Goal: Task Accomplishment & Management: Manage account settings

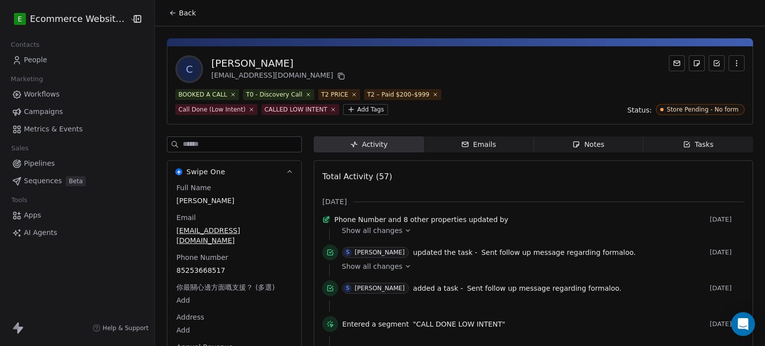
click at [169, 9] on icon at bounding box center [173, 13] width 8 height 8
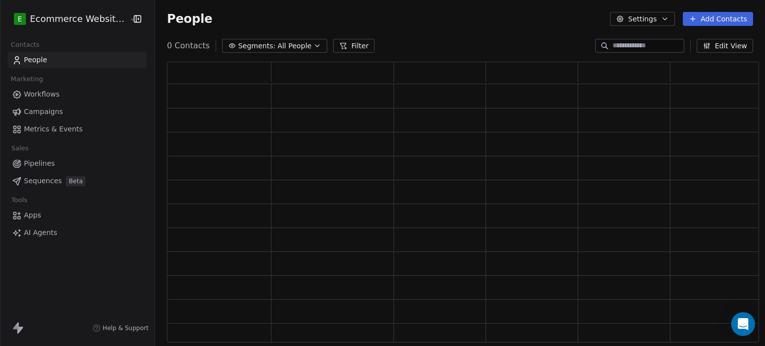
scroll to position [273, 584]
click at [64, 62] on link "People" at bounding box center [77, 60] width 139 height 16
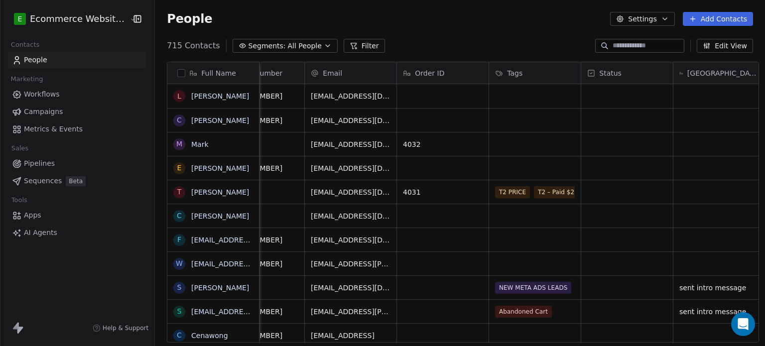
scroll to position [0, 284]
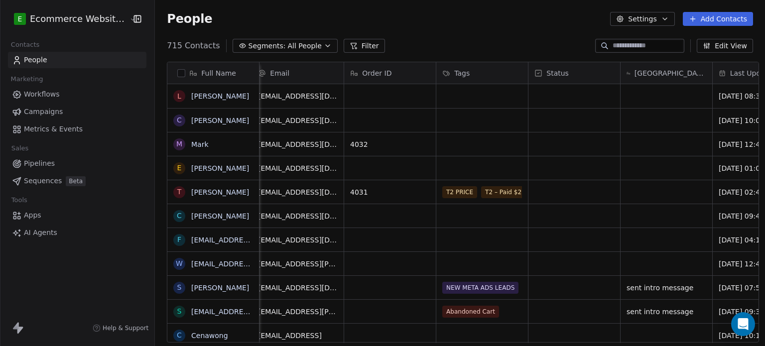
click at [281, 35] on div "People Settings Add Contacts" at bounding box center [460, 19] width 610 height 38
click at [288, 43] on span "All People" at bounding box center [305, 46] width 34 height 10
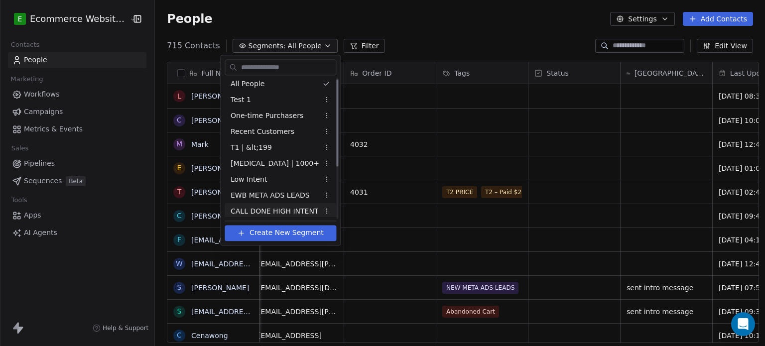
scroll to position [2, 0]
click at [196, 143] on html "E Ecommerce Website Builder Contacts People Marketing Workflows Campaigns Metri…" at bounding box center [382, 173] width 765 height 346
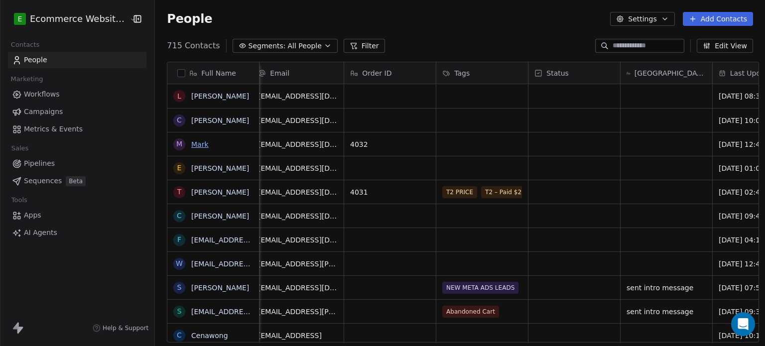
click at [196, 143] on link "Mark" at bounding box center [199, 145] width 17 height 8
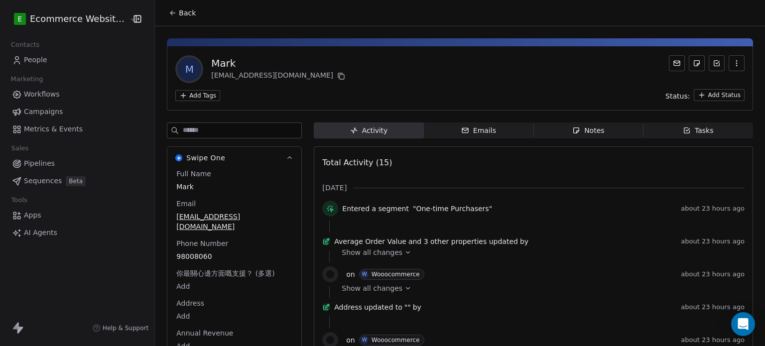
click at [183, 87] on div "M Mark marklyw@gmail.com Add Tags Status: Add Status" at bounding box center [460, 78] width 586 height 64
click at [188, 92] on html "E Ecommerce Website Builder Contacts People Marketing Workflows Campaigns Metri…" at bounding box center [382, 173] width 765 height 346
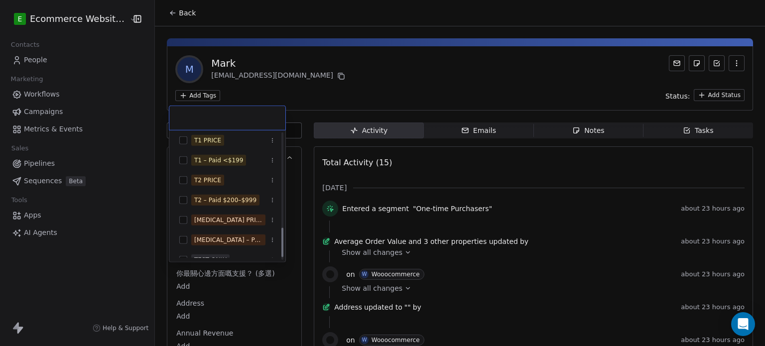
scroll to position [404, 0]
click at [206, 179] on div "T2 PRICE" at bounding box center [207, 179] width 27 height 9
click at [214, 197] on div "T2 – Paid $200–$999" at bounding box center [225, 199] width 62 height 9
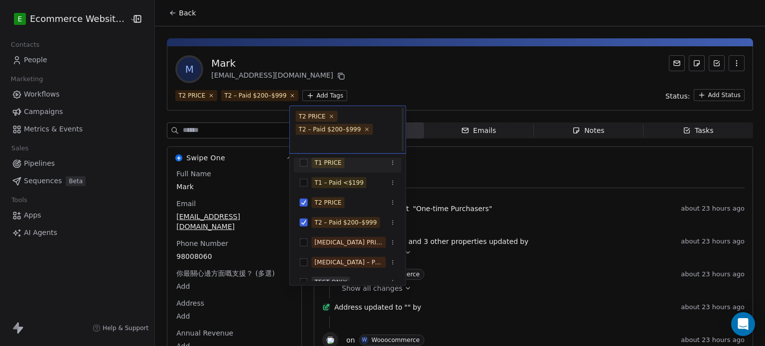
scroll to position [1, 0]
click at [373, 88] on html "E Ecommerce Website Builder Contacts People Marketing Workflows Campaigns Metri…" at bounding box center [382, 173] width 765 height 346
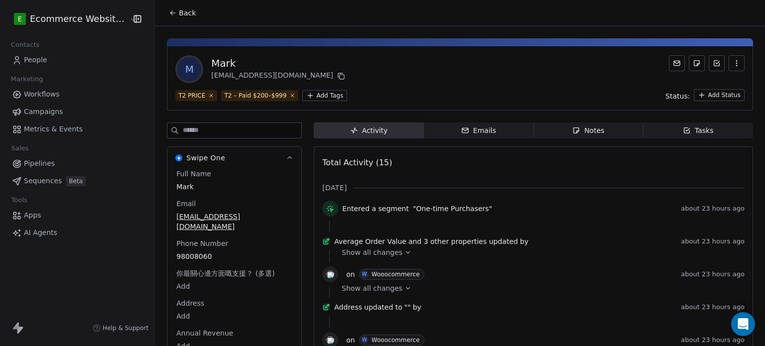
click at [656, 127] on span "Tasks Tasks" at bounding box center [699, 131] width 110 height 16
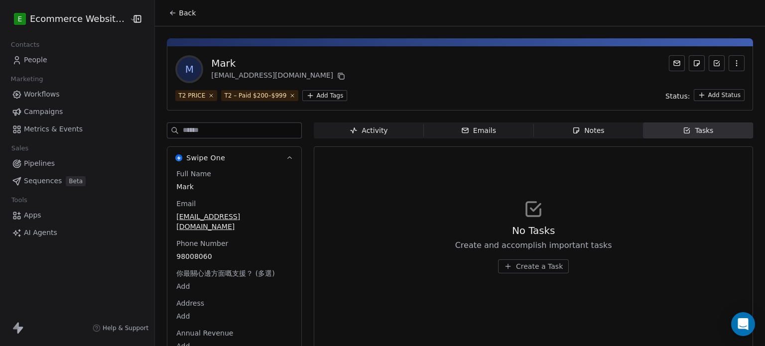
click at [509, 269] on button "Create a Task" at bounding box center [533, 267] width 71 height 14
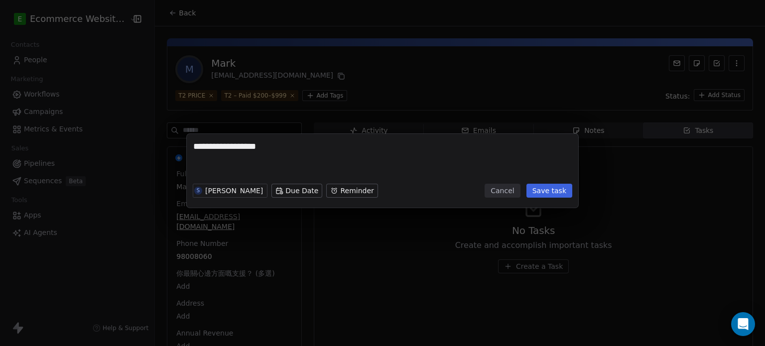
type textarea "**********"
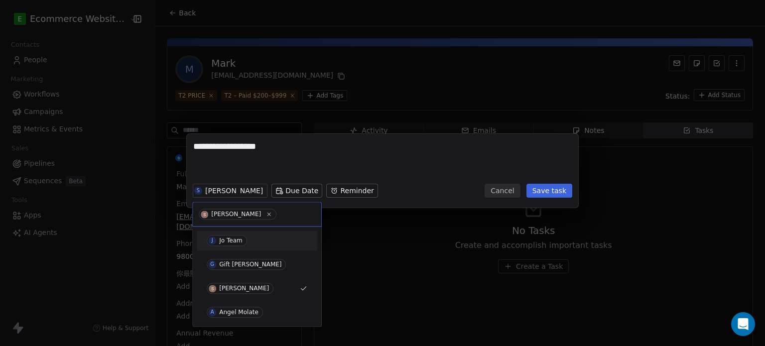
click at [265, 248] on div "J Jo Team" at bounding box center [257, 241] width 113 height 16
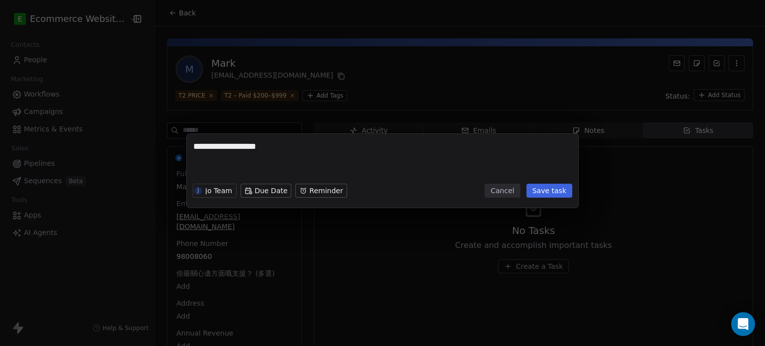
click at [544, 193] on button "Save task" at bounding box center [550, 191] width 46 height 14
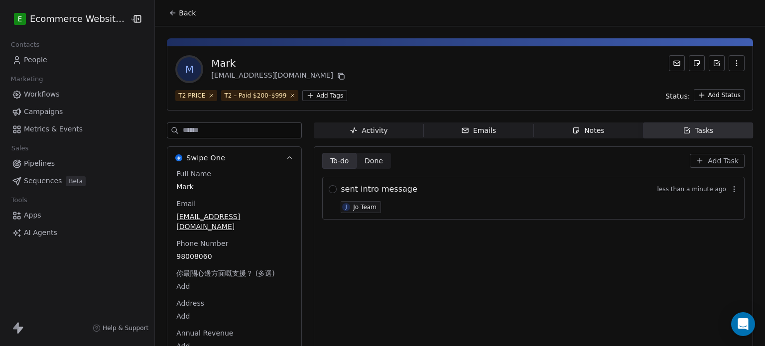
click at [388, 196] on div "sent intro message less than a minute ago J Jo Team" at bounding box center [540, 198] width 398 height 30
click at [329, 186] on button "button" at bounding box center [333, 189] width 8 height 8
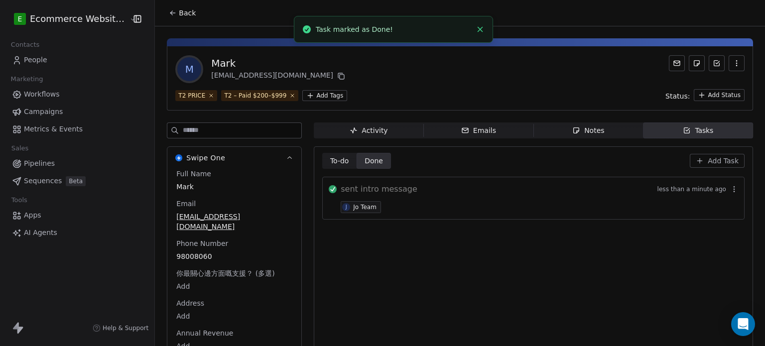
click at [708, 156] on span "Add Task" at bounding box center [723, 161] width 31 height 10
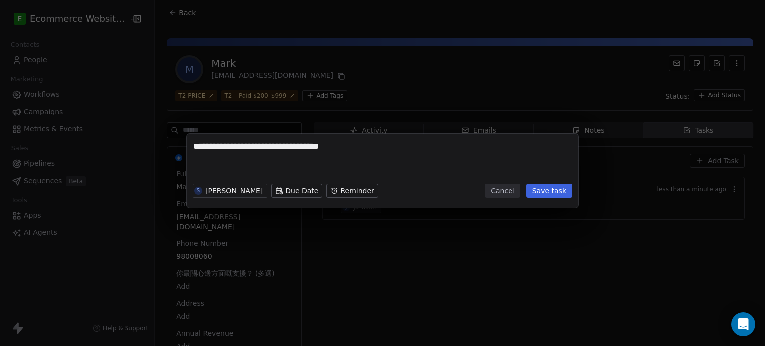
type textarea "**********"
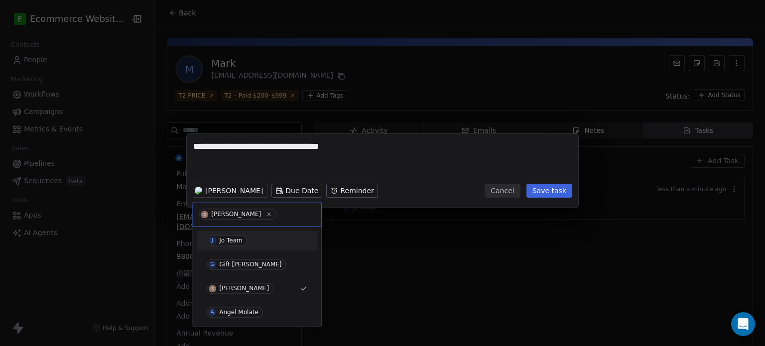
click at [238, 237] on span "J Jo Team" at bounding box center [227, 240] width 40 height 11
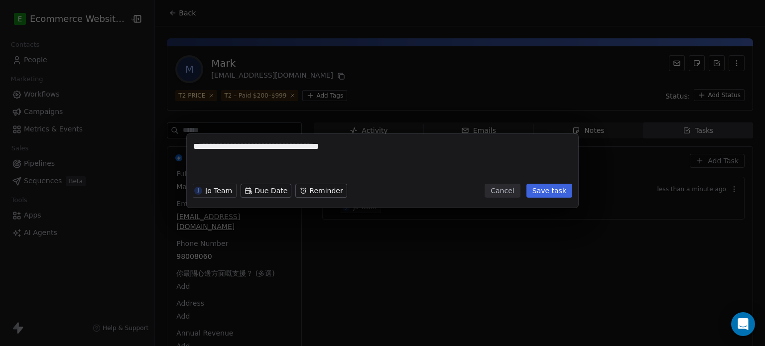
click at [551, 193] on button "Save task" at bounding box center [550, 191] width 46 height 14
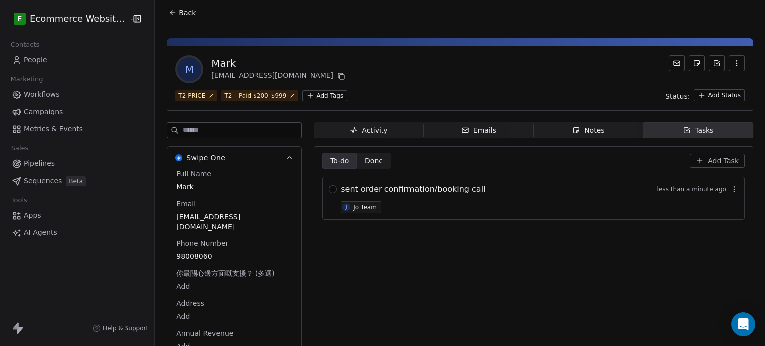
click at [169, 8] on button "Back" at bounding box center [182, 13] width 39 height 18
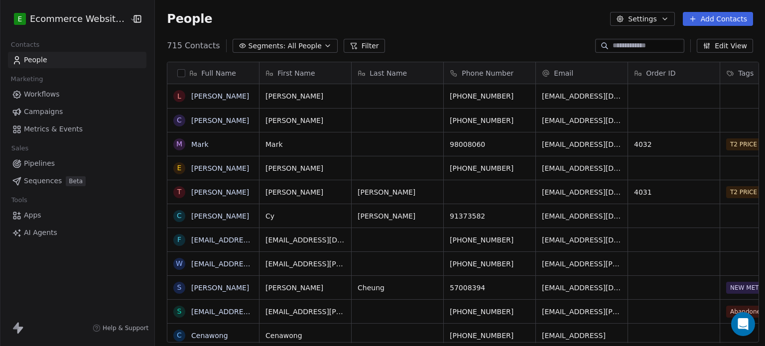
scroll to position [297, 608]
click at [617, 48] on input at bounding box center [648, 46] width 70 height 10
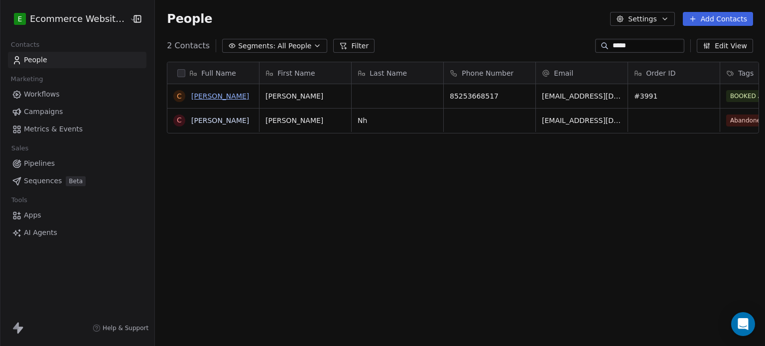
type input "*****"
click at [198, 100] on link "[PERSON_NAME]" at bounding box center [220, 96] width 58 height 8
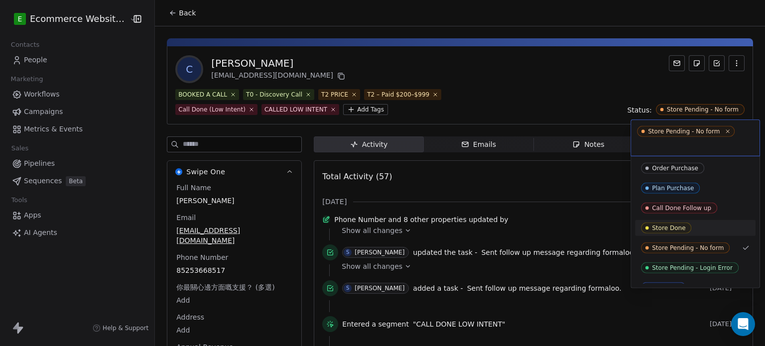
click at [708, 225] on div "Store Done" at bounding box center [695, 228] width 109 height 11
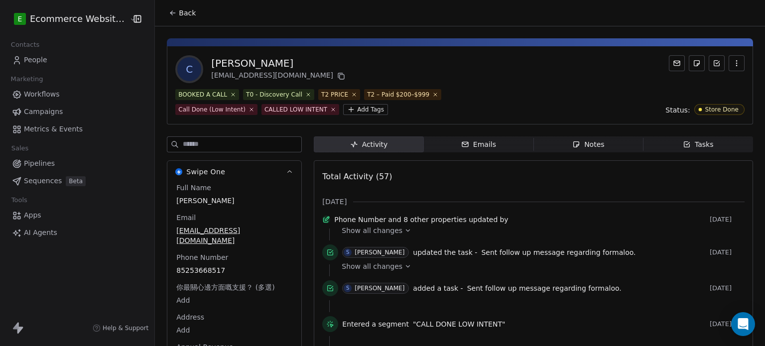
click at [685, 146] on div "Tasks" at bounding box center [698, 145] width 31 height 10
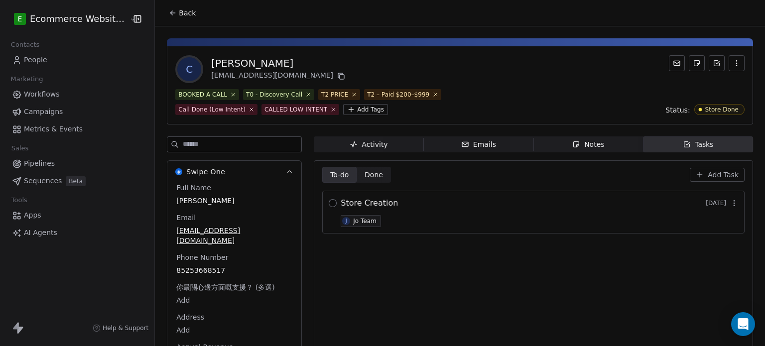
click at [329, 202] on button "button" at bounding box center [333, 203] width 8 height 8
click at [511, 91] on div "BOOKED A CALL T0 - Discovery Call T2 PRICE T2 – Paid $200–$999 Call Done (Low I…" at bounding box center [460, 102] width 570 height 26
